Goal: Information Seeking & Learning: Learn about a topic

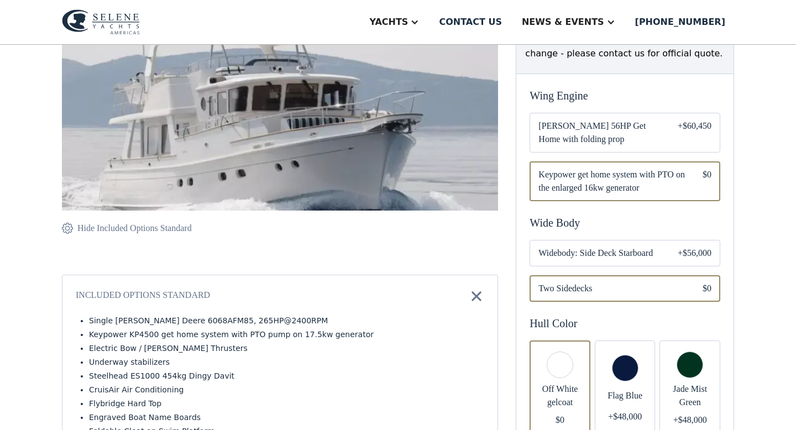
scroll to position [225, 0]
click at [357, 107] on img at bounding box center [280, 86] width 436 height 314
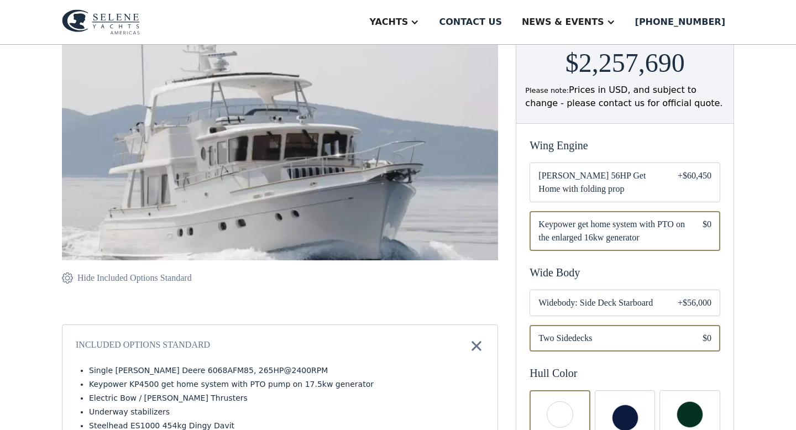
scroll to position [0, 0]
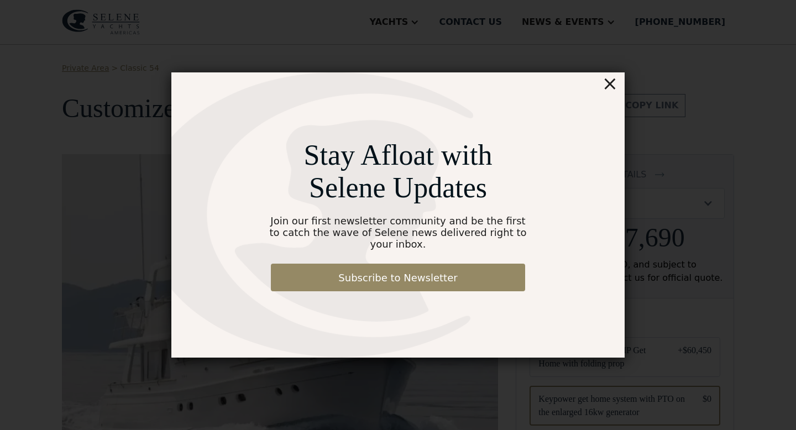
click at [611, 92] on div "×" at bounding box center [610, 83] width 16 height 22
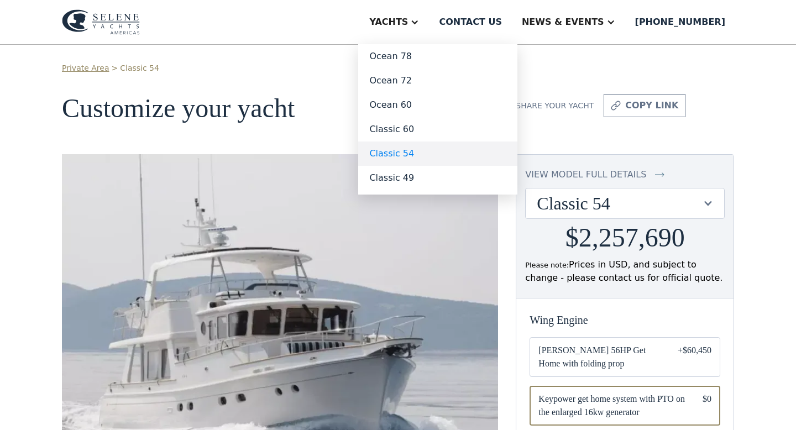
click at [423, 158] on link "Classic 54" at bounding box center [437, 154] width 159 height 24
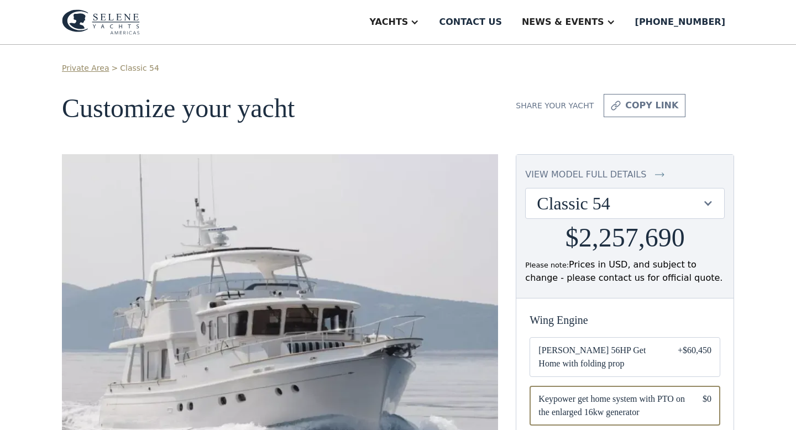
click at [140, 66] on link "Classic 54" at bounding box center [139, 68] width 39 height 12
